Goal: Register for event/course

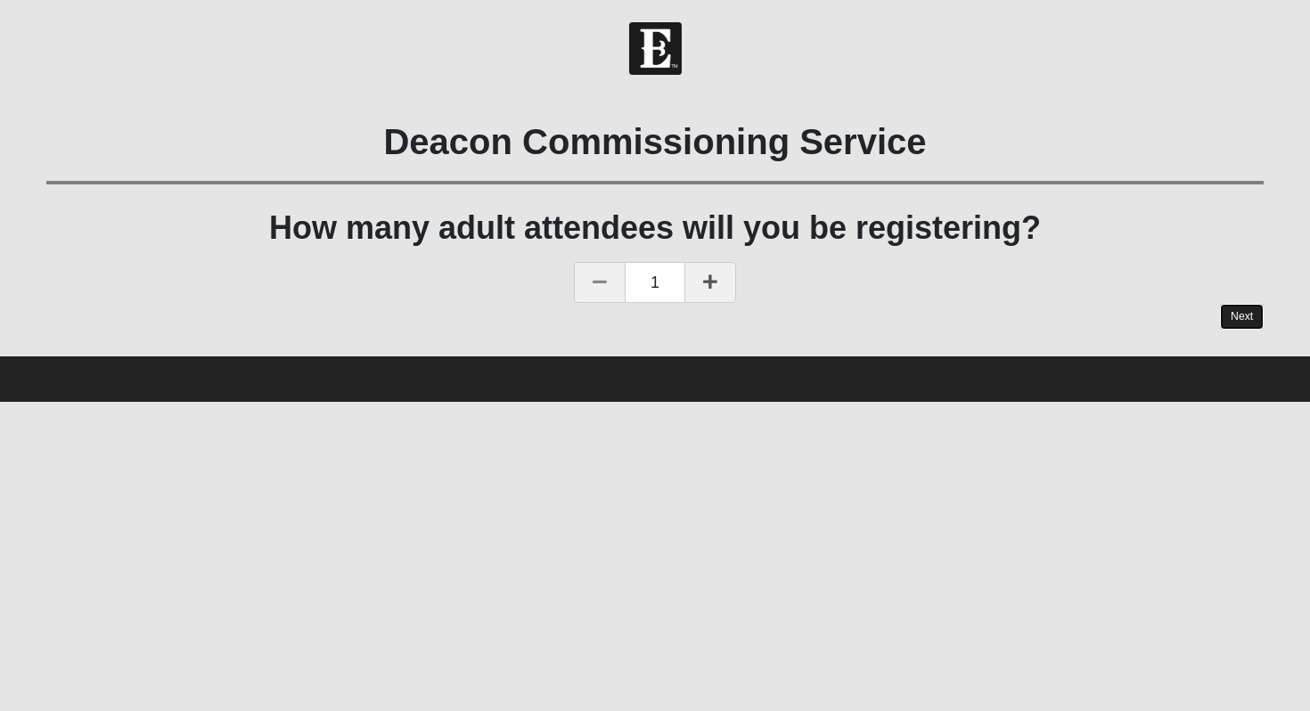
click at [1256, 326] on link "Next" at bounding box center [1242, 317] width 44 height 26
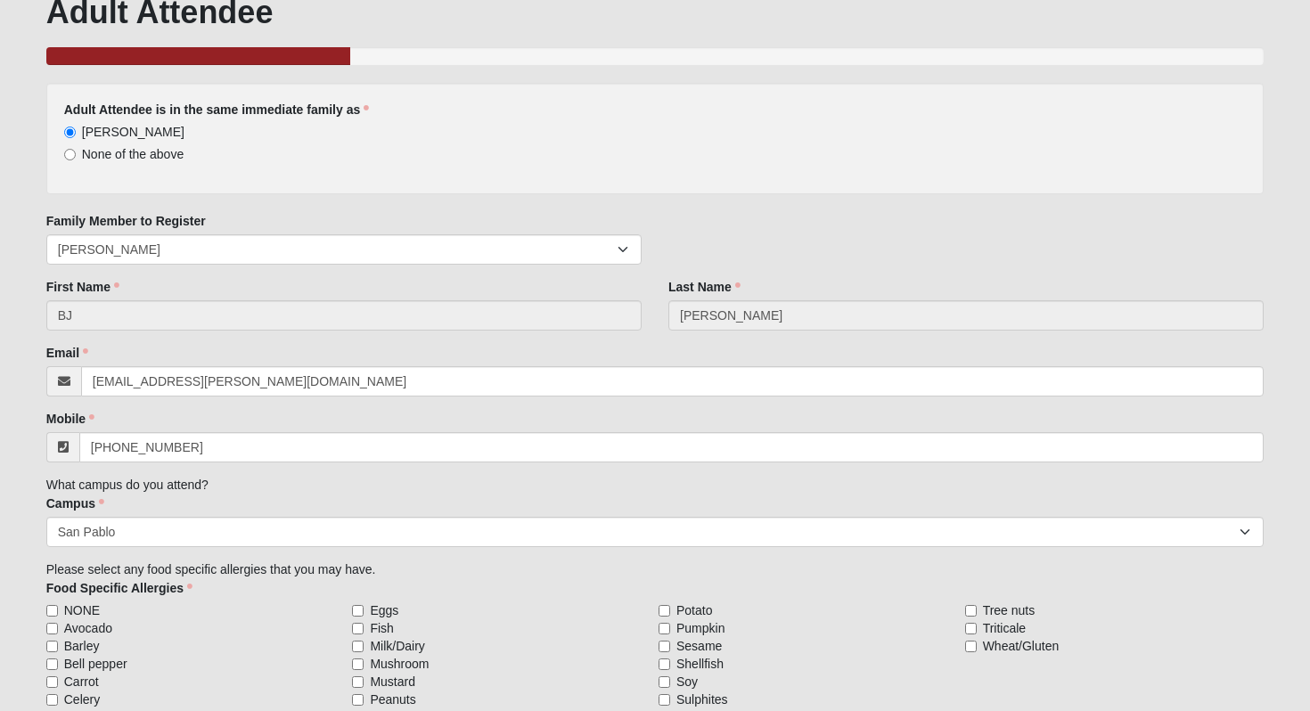
scroll to position [261, 0]
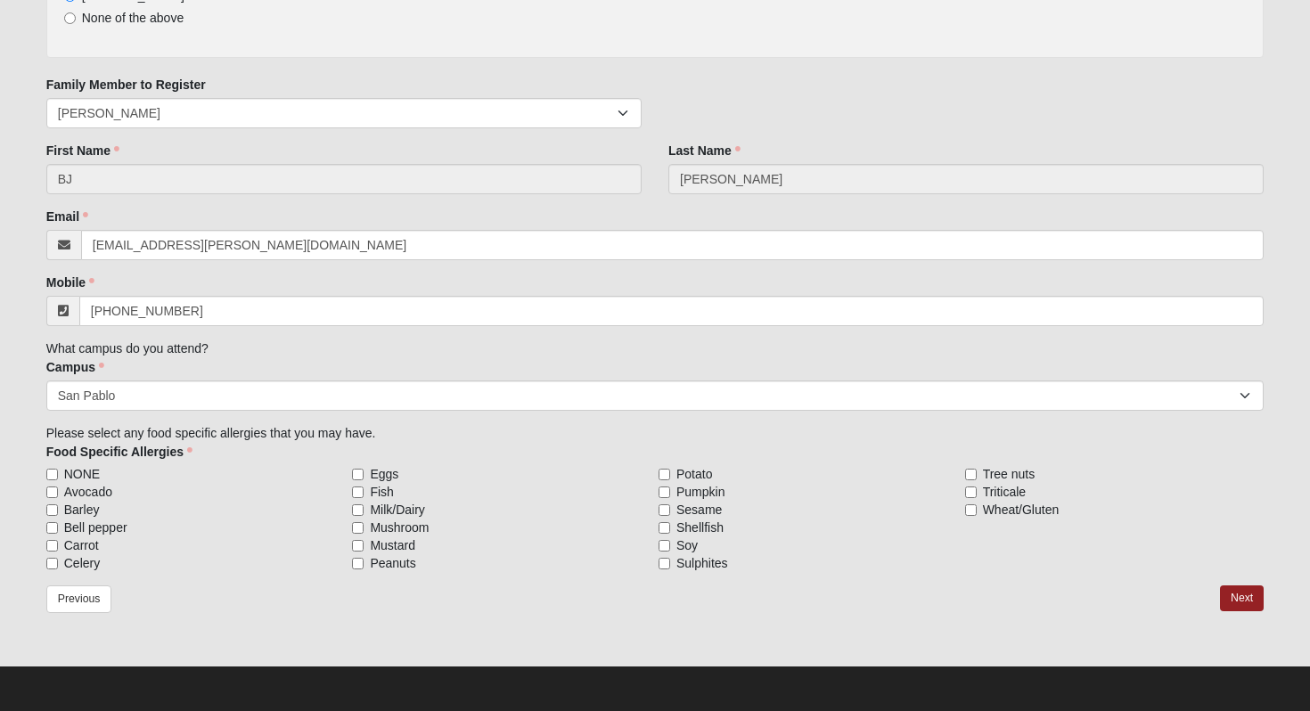
click at [88, 468] on span "NONE" at bounding box center [82, 474] width 36 height 18
click at [58, 469] on input "NONE" at bounding box center [52, 475] width 12 height 12
checkbox input "true"
click at [1241, 598] on link "Next" at bounding box center [1242, 598] width 44 height 26
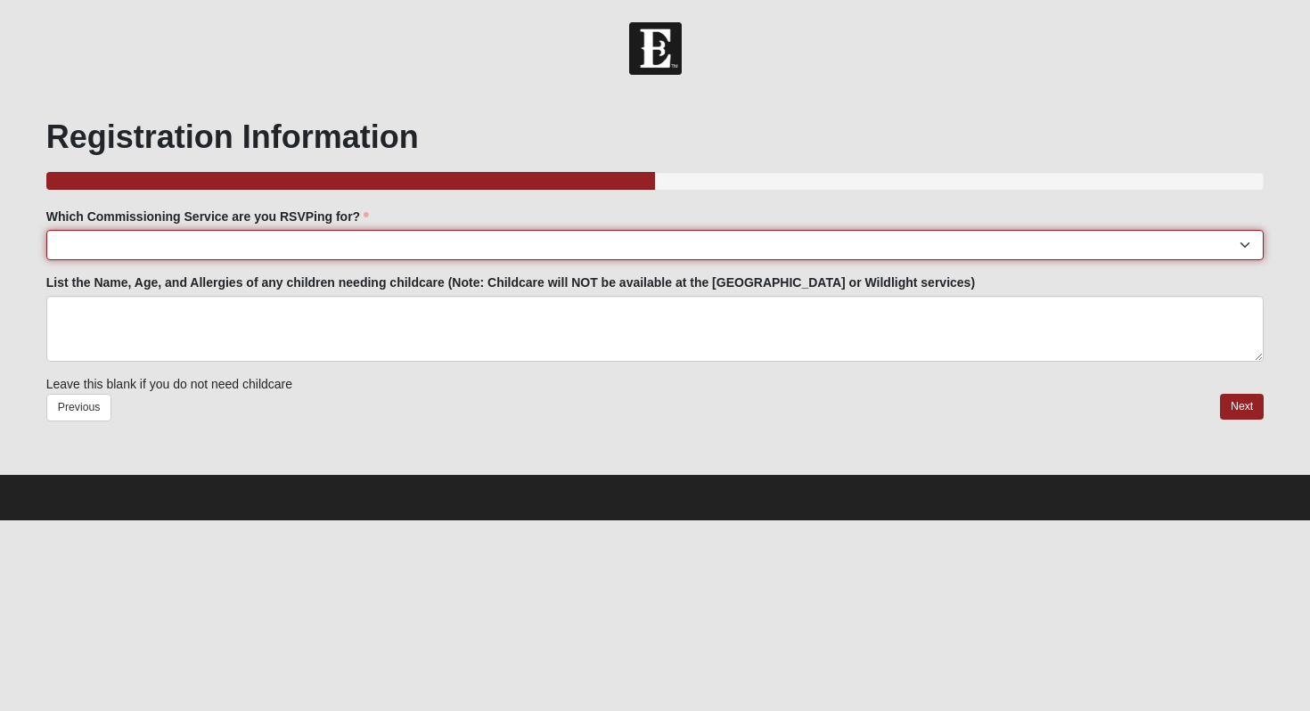
click at [538, 237] on select "[GEOGRAPHIC_DATA]: [DATE] 6:00pm | [GEOGRAPHIC_DATA] ([STREET_ADDRESS]) [GEOGRA…" at bounding box center [655, 245] width 1218 height 30
select select "San Pablo: [DATE] 6:30pm | [GEOGRAPHIC_DATA]"
click at [46, 230] on select "[GEOGRAPHIC_DATA]: [DATE] 6:00pm | [GEOGRAPHIC_DATA] ([STREET_ADDRESS]) [GEOGRA…" at bounding box center [655, 245] width 1218 height 30
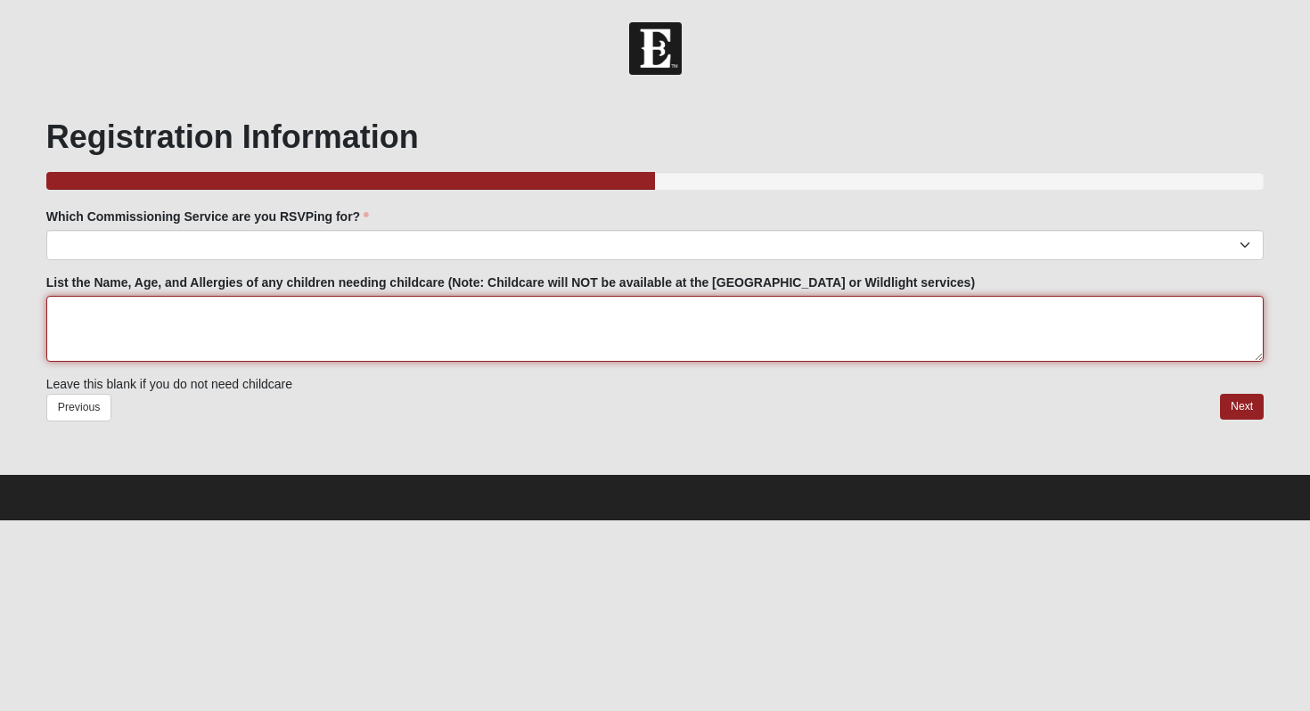
click at [492, 318] on textarea "List the Name, Age, and Allergies of any children needing childcare (Note: Chil…" at bounding box center [655, 329] width 1218 height 66
type textarea "[PERSON_NAME] 8 [PERSON_NAME] 5 MJ 2"
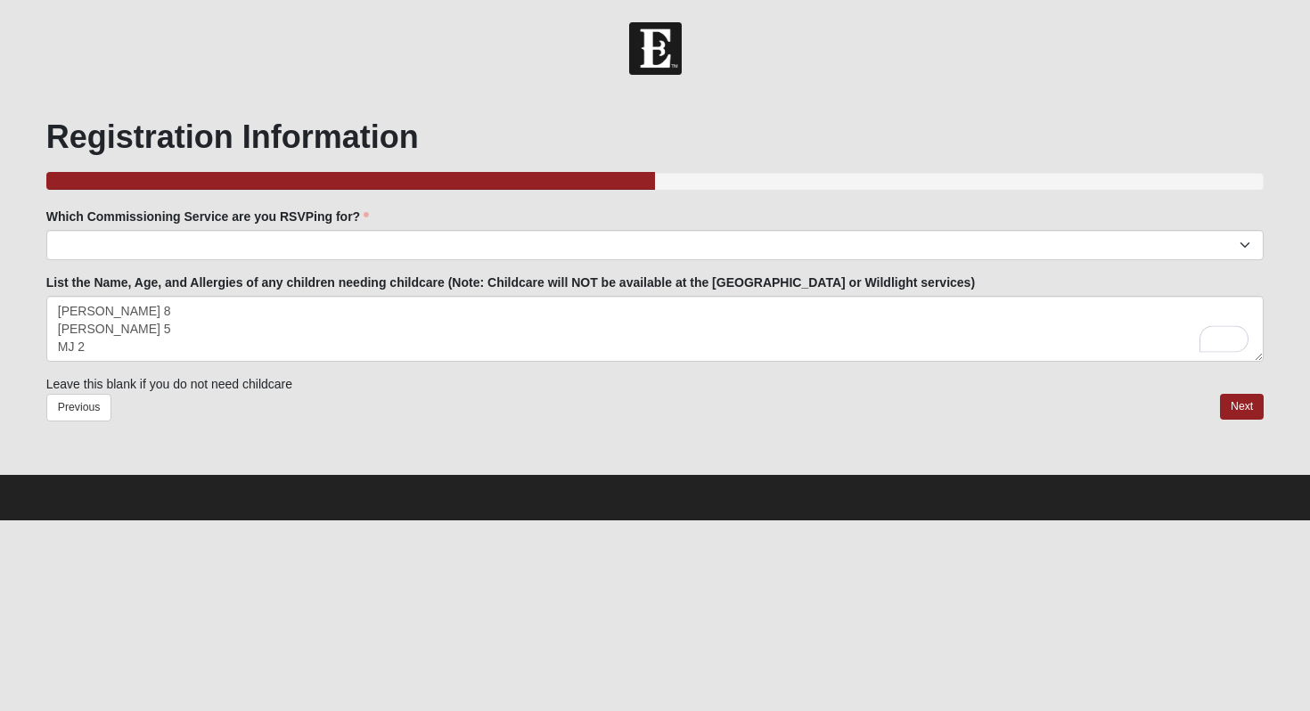
click at [1262, 421] on div "Previous Next" at bounding box center [655, 420] width 1218 height 52
click at [1250, 413] on link "Next" at bounding box center [1242, 407] width 44 height 26
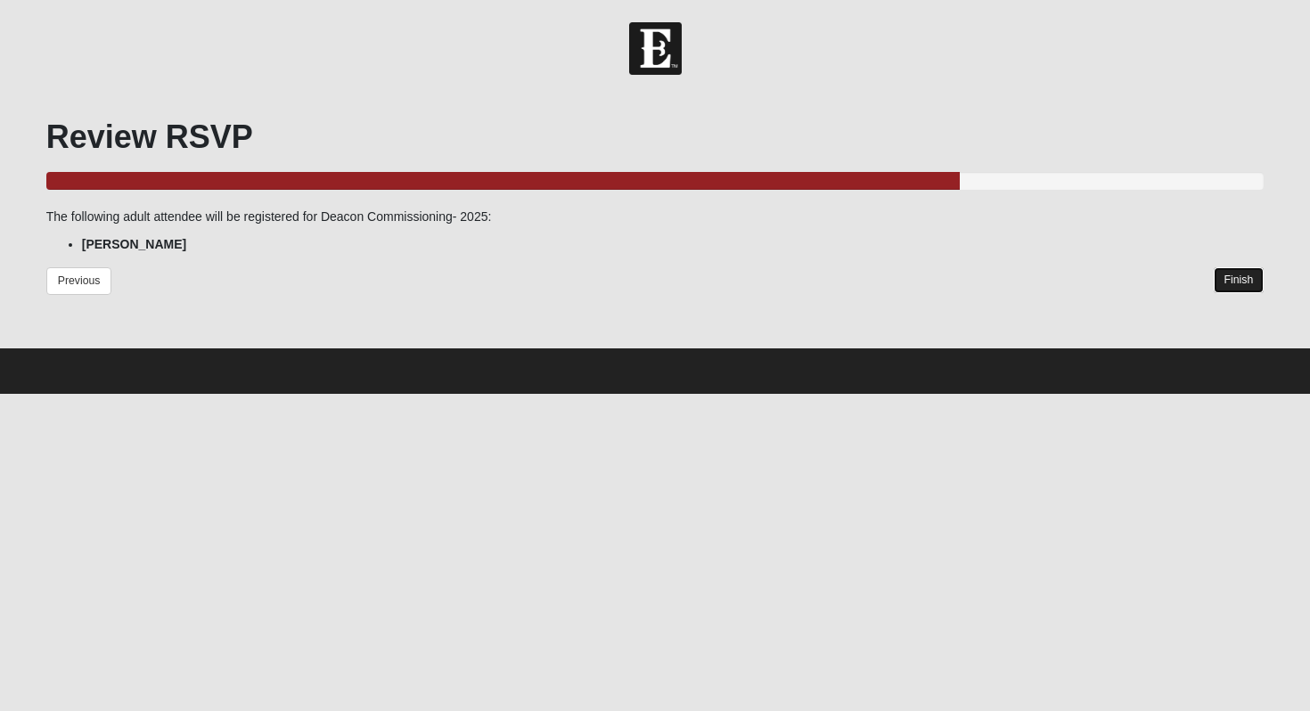
click at [1236, 280] on link "Finish" at bounding box center [1238, 280] width 51 height 26
